Goal: Task Accomplishment & Management: Manage account settings

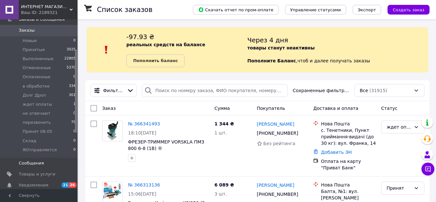
scroll to position [97, 0]
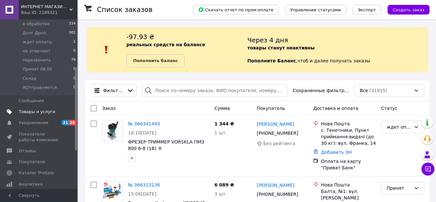
click at [41, 113] on span "Товары и услуги" at bounding box center [37, 112] width 37 height 6
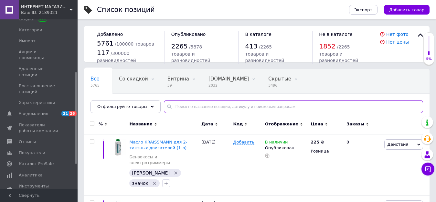
click at [184, 106] on input "text" at bounding box center [293, 106] width 259 height 13
paste input "Акумуляторна ланцюгова мініпила GRAND АПЦ-20V/8-4 PRO (2 АКБ — 4 А/год, шина 20…"
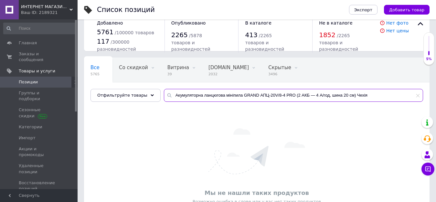
drag, startPoint x: 365, startPoint y: 96, endPoint x: 288, endPoint y: 101, distance: 77.4
click at [288, 101] on input "Акумуляторна ланцюгова мініпила GRAND АПЦ-20V/8-4 PRO (2 АКБ — 4 А/год, шина 20…" at bounding box center [293, 95] width 259 height 13
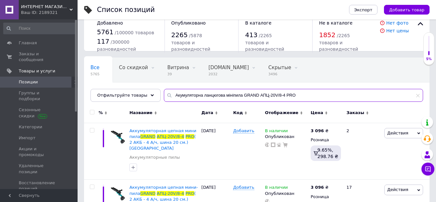
scroll to position [44, 0]
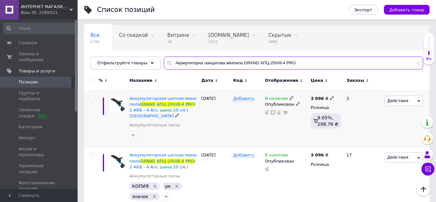
type input "Акумуляторна ланцюгова мініпила GRAND АПЦ-20V/8-4 PRO"
click at [290, 97] on icon at bounding box center [292, 98] width 4 height 4
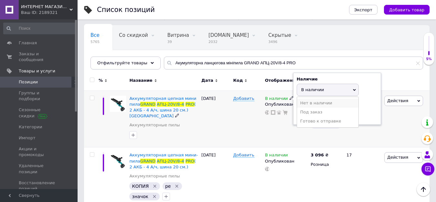
click at [306, 102] on li "Нет в наличии" at bounding box center [327, 103] width 61 height 9
click at [275, 128] on div "В наличии Наличие Нет в наличии В наличии Под заказ Готово к отправке Остатки ш…" at bounding box center [286, 119] width 46 height 57
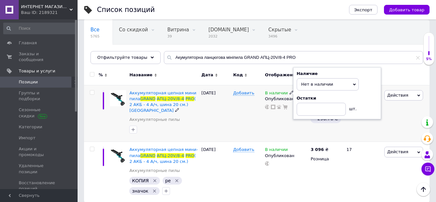
scroll to position [51, 0]
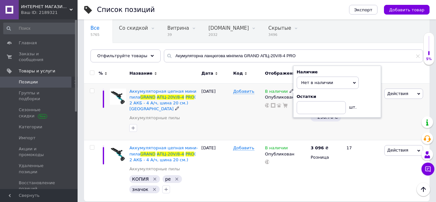
click at [259, 122] on div "Добавить" at bounding box center [247, 111] width 32 height 57
click at [290, 145] on icon at bounding box center [292, 147] width 4 height 4
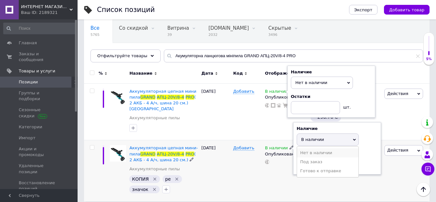
click at [305, 148] on li "Нет в наличии" at bounding box center [327, 152] width 61 height 9
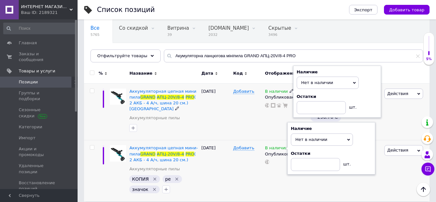
click at [264, 126] on div "В наличии Наличие Нет в наличии В наличии Под заказ Готово к отправке Остатки ш…" at bounding box center [286, 111] width 46 height 57
click at [258, 106] on div "Добавить" at bounding box center [247, 111] width 32 height 57
